Goal: Information Seeking & Learning: Find specific fact

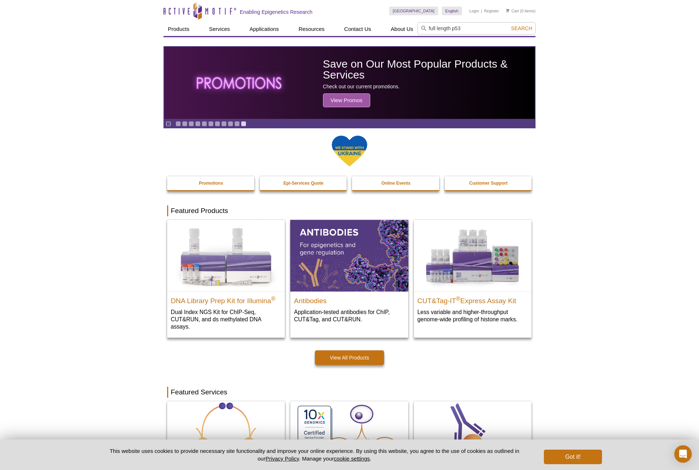
type input "full length p53"
click at [509, 25] on button "Search" at bounding box center [521, 28] width 25 height 7
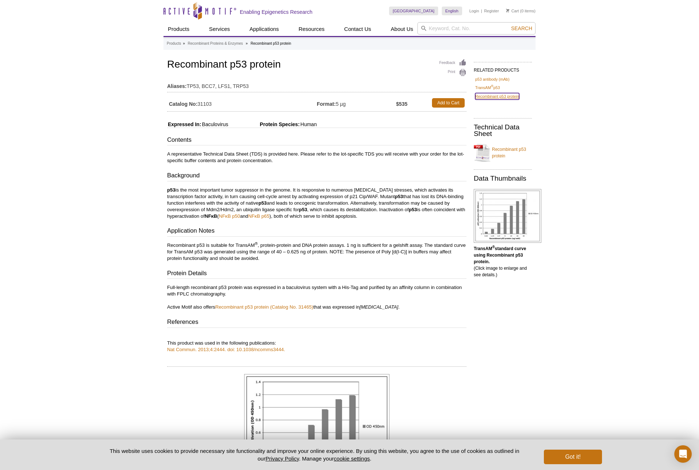
click at [510, 98] on link "Recombinant p53 protein" at bounding box center [497, 96] width 44 height 7
click at [296, 307] on link "Recombinant p53 protein (Catalog No. 31465)" at bounding box center [264, 306] width 98 height 5
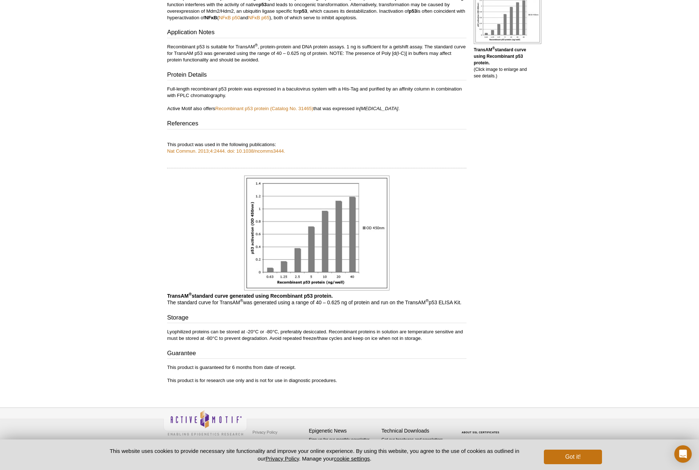
scroll to position [200, 0]
